Goal: Information Seeking & Learning: Learn about a topic

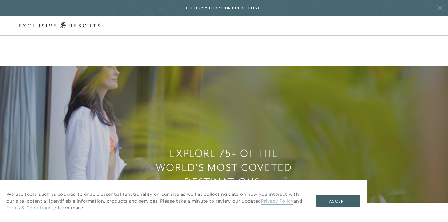
scroll to position [429, 0]
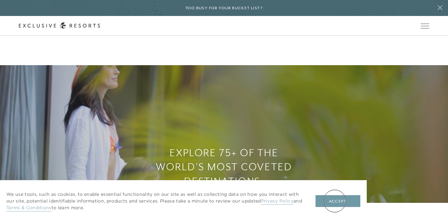
click at [335, 201] on button "Accept" at bounding box center [337, 201] width 45 height 12
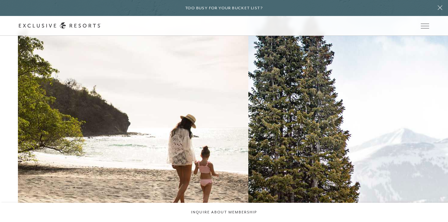
scroll to position [0, 0]
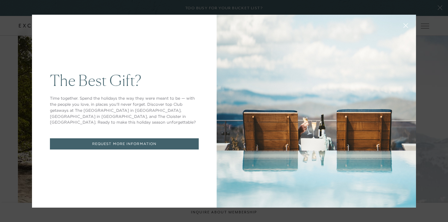
click at [406, 25] on icon at bounding box center [406, 25] width 4 height 4
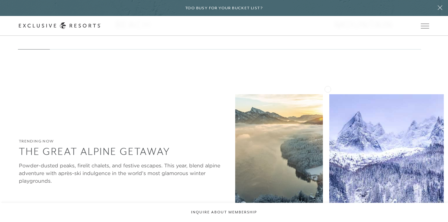
scroll to position [1054, 0]
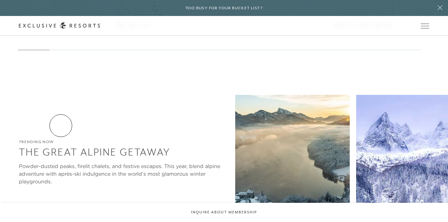
click at [61, 208] on link "View The Collection" at bounding box center [52, 214] width 67 height 12
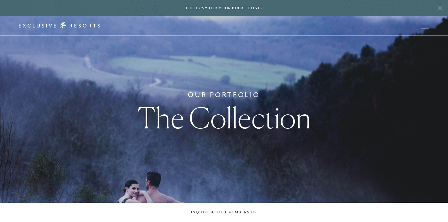
click at [434, 85] on div "Our Portfolio The Collection" at bounding box center [224, 111] width 448 height 222
click at [435, 82] on div "Our Portfolio The Collection" at bounding box center [224, 111] width 448 height 222
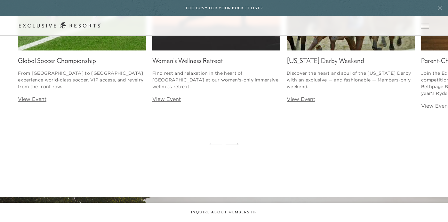
scroll to position [3865, 0]
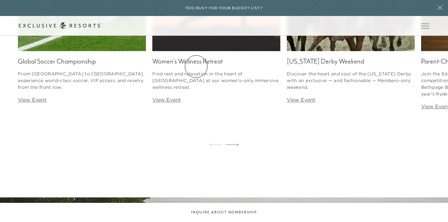
click at [0, 0] on link "How it works" at bounding box center [0, 0] width 0 height 0
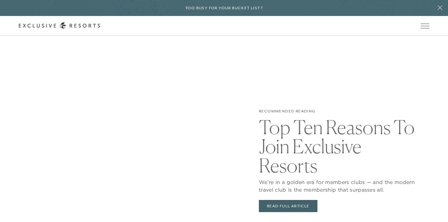
scroll to position [1227, 0]
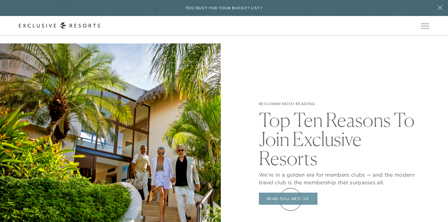
click at [290, 200] on link "Read Full Article" at bounding box center [288, 199] width 59 height 12
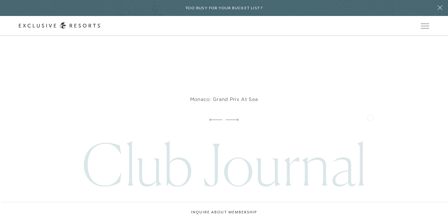
scroll to position [2794, 0]
